Goal: Information Seeking & Learning: Learn about a topic

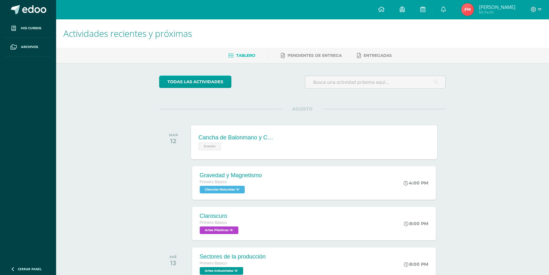
click at [234, 150] on div "Cancha de Balonmano y Contenido Evento" at bounding box center [237, 142] width 92 height 34
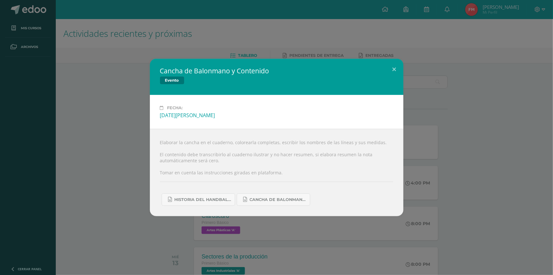
click at [404, 51] on div "Cancha de Balonmano y Contenido Evento Fecha: [DATE][PERSON_NAME] Elaborar la c…" at bounding box center [276, 137] width 553 height 275
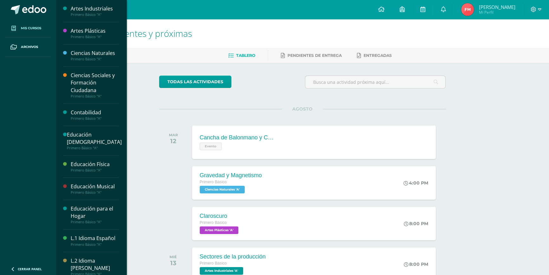
click at [42, 30] on link "Mis cursos" at bounding box center [28, 28] width 46 height 19
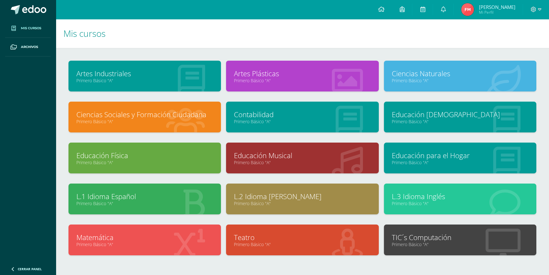
click at [130, 159] on link "Primero Básico "A"" at bounding box center [144, 162] width 137 height 6
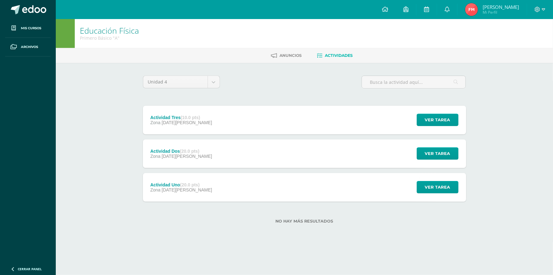
click at [317, 107] on div "Actividad Tres (10.0 pts) Zona [DATE][PERSON_NAME] Ver tarea Actividad Tres Edu…" at bounding box center [304, 120] width 323 height 29
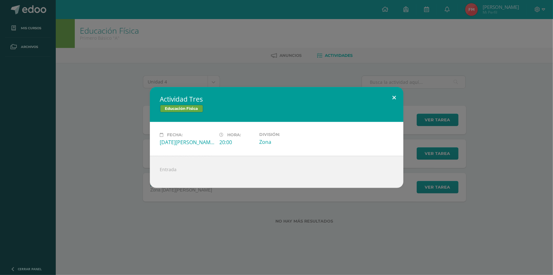
click at [393, 90] on button at bounding box center [395, 98] width 18 height 22
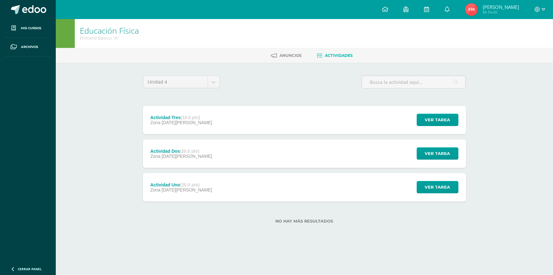
click at [221, 189] on div "Actividad Uno (20.0 pts) Zona 13 de Agosto Ver tarea Actividad Uno Educación Fí…" at bounding box center [304, 187] width 323 height 29
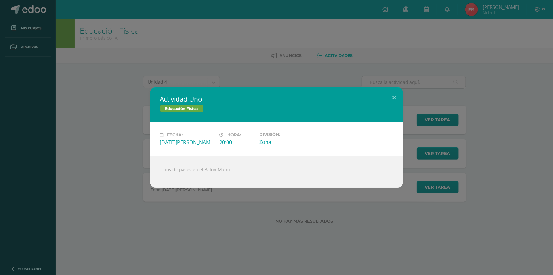
click at [394, 63] on div "Actividad Uno Educación Física Fecha: Miércoles 13 de Agosto Hora: 20:00 Divisi…" at bounding box center [276, 137] width 553 height 275
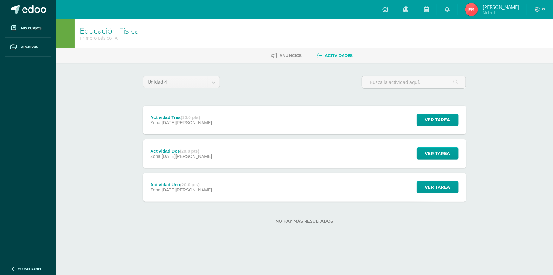
click at [218, 173] on div "Actividad Uno (20.0 pts) Zona 13 de Agosto Ver tarea" at bounding box center [304, 187] width 323 height 29
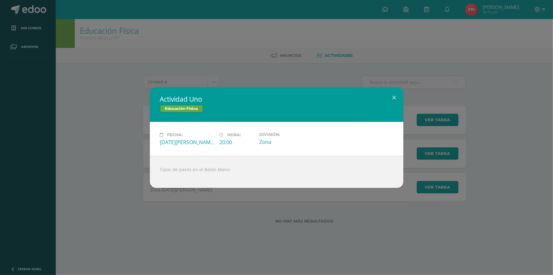
click at [459, 86] on div "Actividad Uno Educación Física Fecha: Miércoles 13 de Agosto Hora: 20:00 Divisi…" at bounding box center [276, 137] width 553 height 275
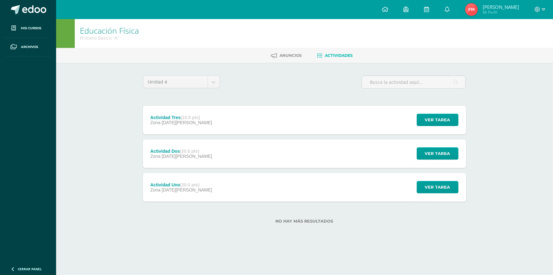
click at [219, 156] on div "Actividad Dos (20.0 pts) Zona 20 de Agosto Ver tarea Actividad Dos Educación Fí…" at bounding box center [304, 153] width 323 height 29
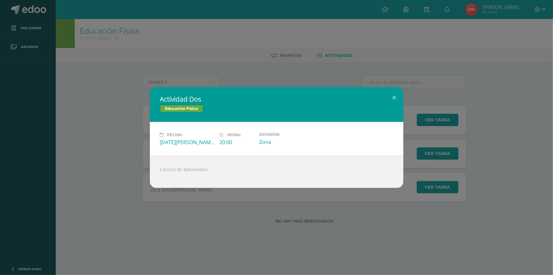
click at [414, 95] on div "Actividad Dos Educación Física Fecha: Miércoles 20 de Agosto Hora: 20:00 Divisi…" at bounding box center [277, 137] width 548 height 101
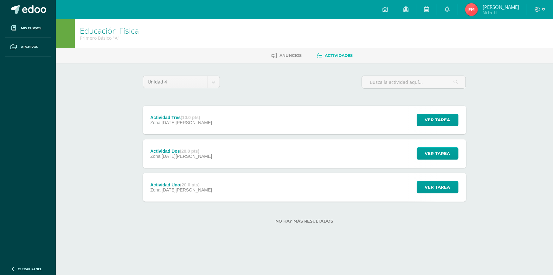
click at [216, 129] on div "Actividad Tres (10.0 pts) Zona 27 de Agosto Ver tarea Actividad Tres Educación …" at bounding box center [304, 120] width 323 height 29
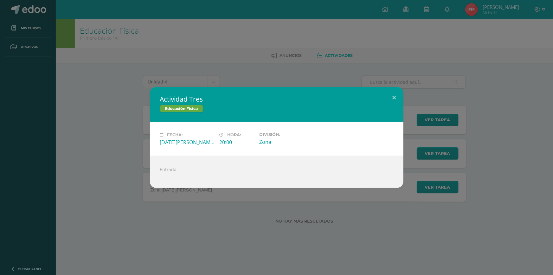
click at [460, 82] on div "Actividad Tres Educación Física Fecha: Miércoles 27 de Agosto Hora: 20:00 Divis…" at bounding box center [276, 137] width 553 height 275
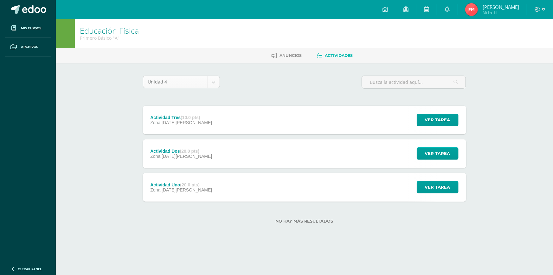
click at [206, 79] on body "Mis cursos Archivos Cerrar panel Artes Industriales Primero Básico "A" Artes Pl…" at bounding box center [276, 122] width 553 height 244
type input "-"
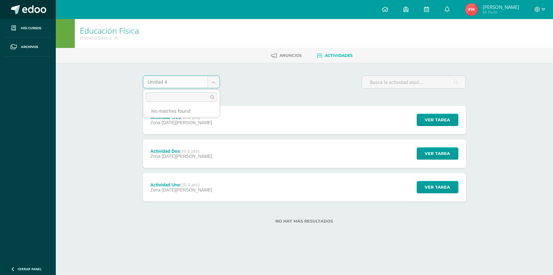
click at [27, 11] on body "Mis cursos Archivos Cerrar panel Artes Industriales Primero Básico "A" Artes Pl…" at bounding box center [276, 122] width 553 height 244
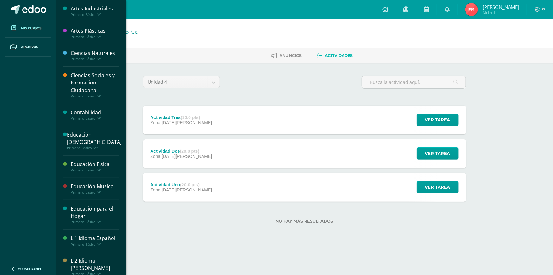
click at [31, 26] on span "Mis cursos" at bounding box center [31, 28] width 20 height 5
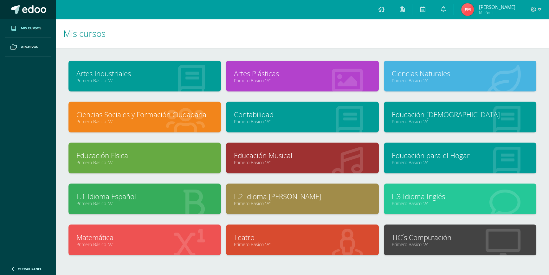
click at [41, 10] on span at bounding box center [34, 10] width 24 height 10
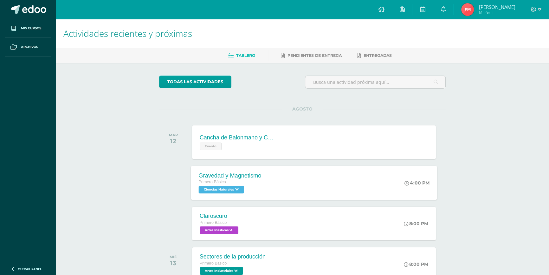
click at [301, 190] on div "Gravedad y Magnetismo Primero Básico Ciencias Naturales 'A' 4:00 PM Gravedad y …" at bounding box center [314, 183] width 246 height 34
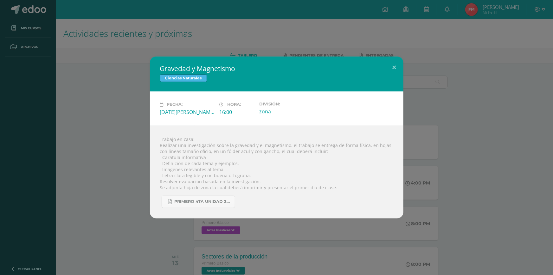
click at [448, 41] on div "Gravedad y Magnetismo Ciencias Naturales Fecha: [DATE][PERSON_NAME] Hora: 16:00…" at bounding box center [276, 137] width 553 height 275
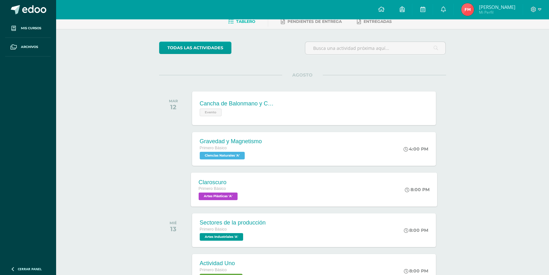
scroll to position [86, 0]
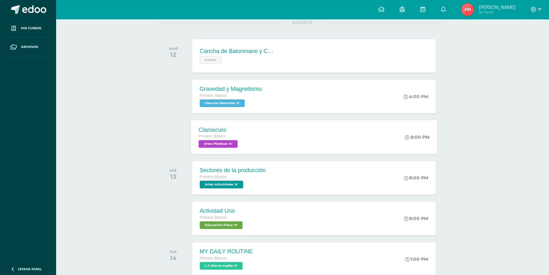
click at [244, 128] on div "Claroscuro Primero Básico Artes Plásticas 'A'" at bounding box center [219, 137] width 56 height 34
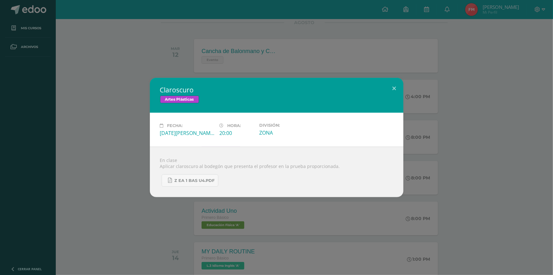
drag, startPoint x: 412, startPoint y: 80, endPoint x: 409, endPoint y: 80, distance: 3.2
click at [411, 80] on div "Claroscuro Artes Plásticas Fecha: [DATE][PERSON_NAME] Hora: 20:00 División: ZONA" at bounding box center [277, 137] width 548 height 119
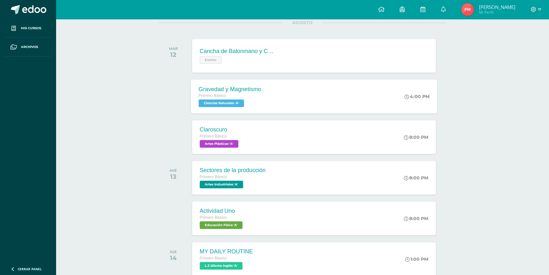
click at [300, 96] on div "Gravedad y Magnetismo Primero Básico Ciencias Naturales 'A' 4:00 PM Gravedad y …" at bounding box center [314, 96] width 246 height 34
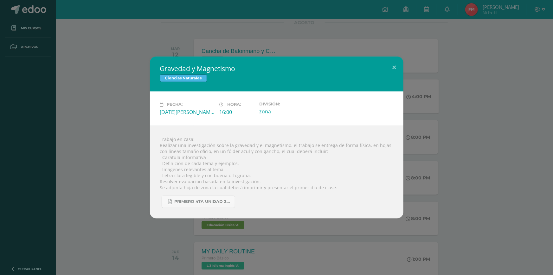
click at [414, 69] on div "Gravedad y Magnetismo Ciencias Naturales Fecha: [DATE][PERSON_NAME] Hora: 16:00…" at bounding box center [277, 136] width 548 height 161
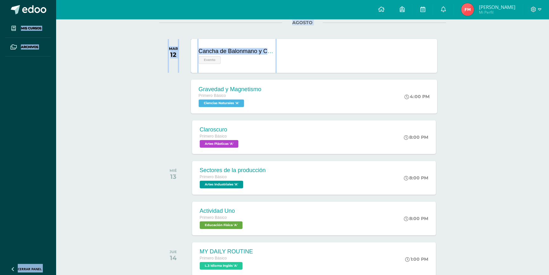
click at [299, 58] on div "Cancha de Balonmano y Contenido Evento Cancha de Balonmano y Contenido Evento C…" at bounding box center [314, 56] width 246 height 34
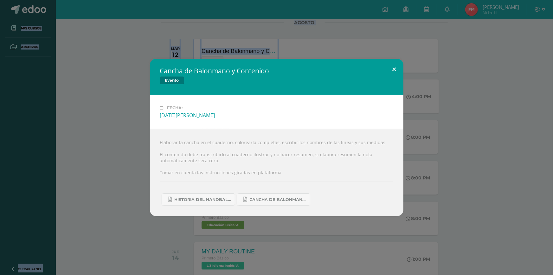
click at [396, 78] on div "Cancha de Balonmano y Contenido Evento Fecha: [DATE][PERSON_NAME] Elaborar la c…" at bounding box center [277, 137] width 254 height 157
click at [395, 70] on button at bounding box center [395, 70] width 18 height 22
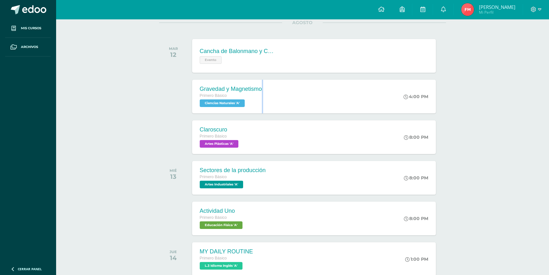
click at [262, 87] on div "Gravedad y Magnetismo Primero Básico Ciencias Naturales 'A'" at bounding box center [230, 97] width 77 height 34
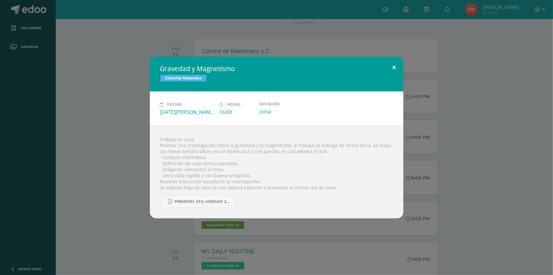
click at [389, 73] on button at bounding box center [395, 67] width 18 height 22
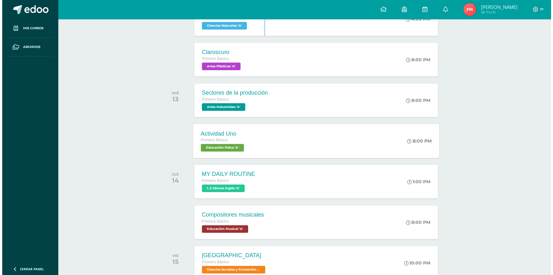
scroll to position [173, 0]
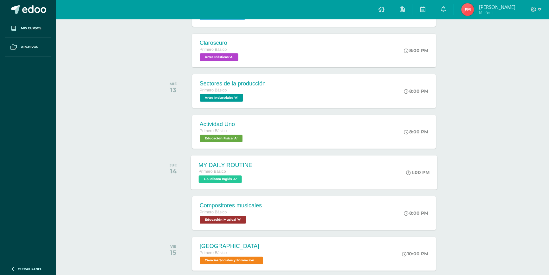
click at [248, 166] on div "MY DAILY ROUTINE" at bounding box center [226, 164] width 54 height 7
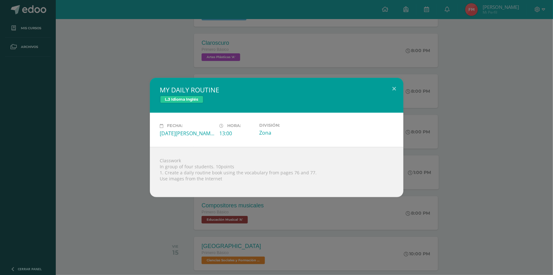
click at [383, 79] on div "MY DAILY ROUTINE L.3 Idioma Inglés" at bounding box center [277, 95] width 254 height 35
click at [383, 81] on div "MY DAILY ROUTINE L.3 Idioma Inglés" at bounding box center [277, 95] width 254 height 35
click at [390, 79] on button at bounding box center [395, 89] width 18 height 22
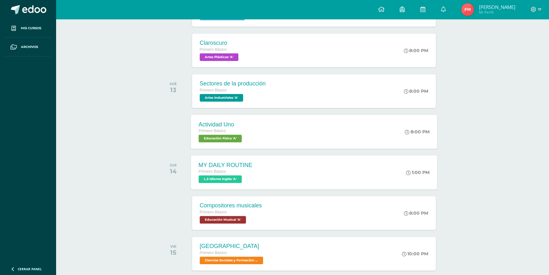
click at [273, 134] on div "Actividad Uno Primero Básico Educación Física 'A' 8:00 PM Actividad Uno Educaci…" at bounding box center [314, 131] width 246 height 34
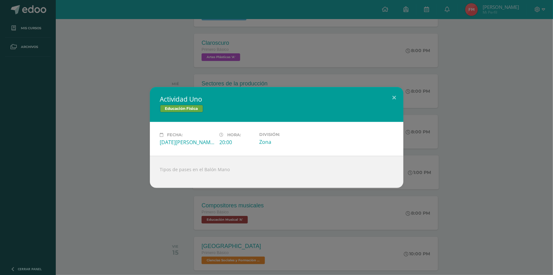
click at [398, 76] on div "Actividad Uno Educación Física Fecha: [DATE][PERSON_NAME] Hora: 20:00 División:…" at bounding box center [276, 137] width 553 height 275
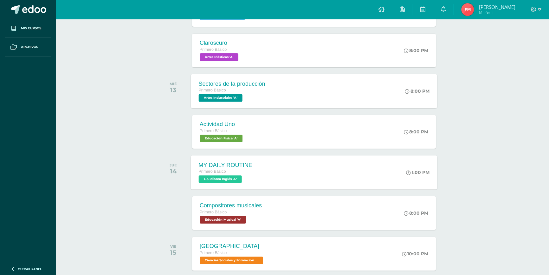
click at [266, 82] on div "Sectores de la producción Primero Básico Artes Industriales 'A'" at bounding box center [232, 91] width 82 height 34
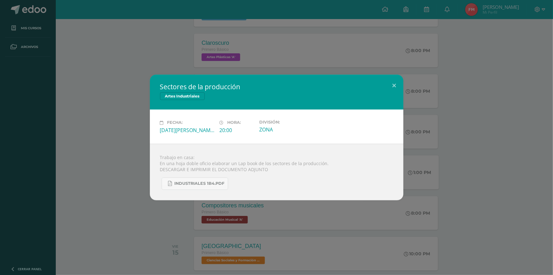
click at [383, 81] on div "Sectores de la producción Artes Industriales" at bounding box center [277, 92] width 254 height 35
drag, startPoint x: 408, startPoint y: 82, endPoint x: 399, endPoint y: 83, distance: 9.3
click at [402, 82] on div "Sectores de la producción Artes Industriales Fecha: [DATE][PERSON_NAME] Hora: 2…" at bounding box center [277, 137] width 548 height 125
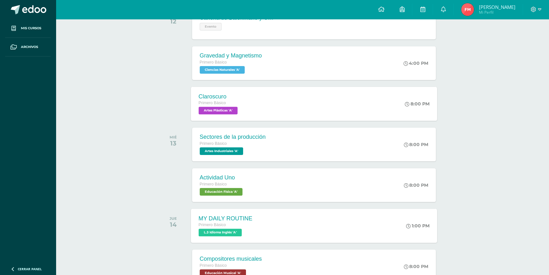
scroll to position [115, 0]
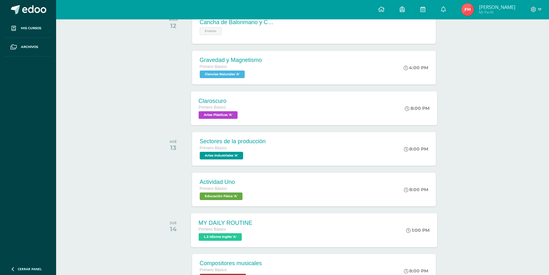
click at [246, 109] on div "Claroscuro Primero Básico Artes Plásticas 'A'" at bounding box center [219, 108] width 56 height 34
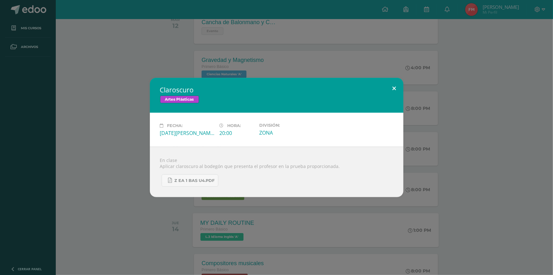
drag, startPoint x: 390, startPoint y: 87, endPoint x: 373, endPoint y: 95, distance: 19.3
click at [390, 87] on button at bounding box center [395, 89] width 18 height 22
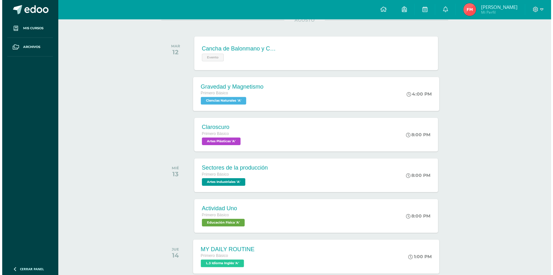
scroll to position [57, 0]
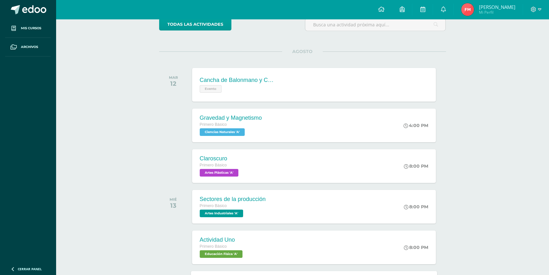
click at [275, 109] on div "Gravedad y Magnetismo Primero Básico Ciencias Naturales 'A' 4:00 PM Gravedad y …" at bounding box center [314, 125] width 244 height 34
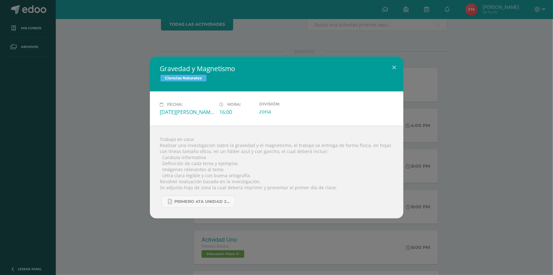
click at [385, 59] on div "Gravedad y Magnetismo Ciencias Naturales" at bounding box center [277, 73] width 254 height 35
